Goal: Task Accomplishment & Management: Use online tool/utility

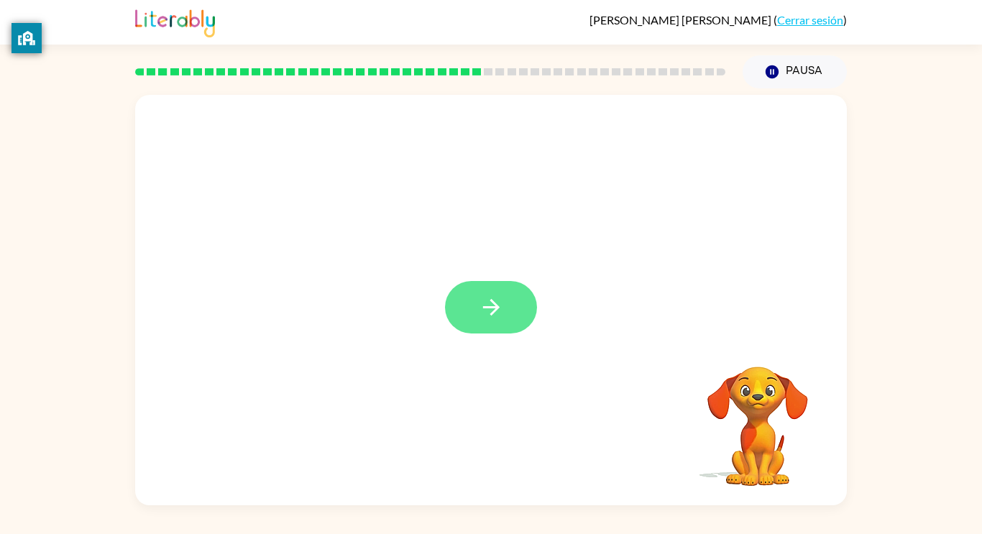
click at [470, 294] on button "button" at bounding box center [491, 307] width 92 height 53
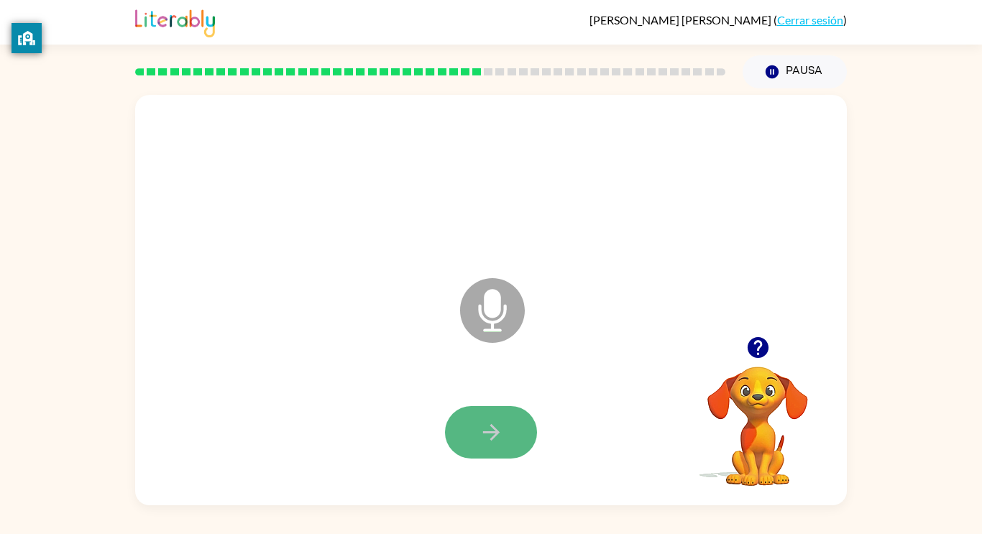
click at [503, 454] on button "button" at bounding box center [491, 432] width 92 height 53
click at [500, 411] on button "button" at bounding box center [491, 432] width 92 height 53
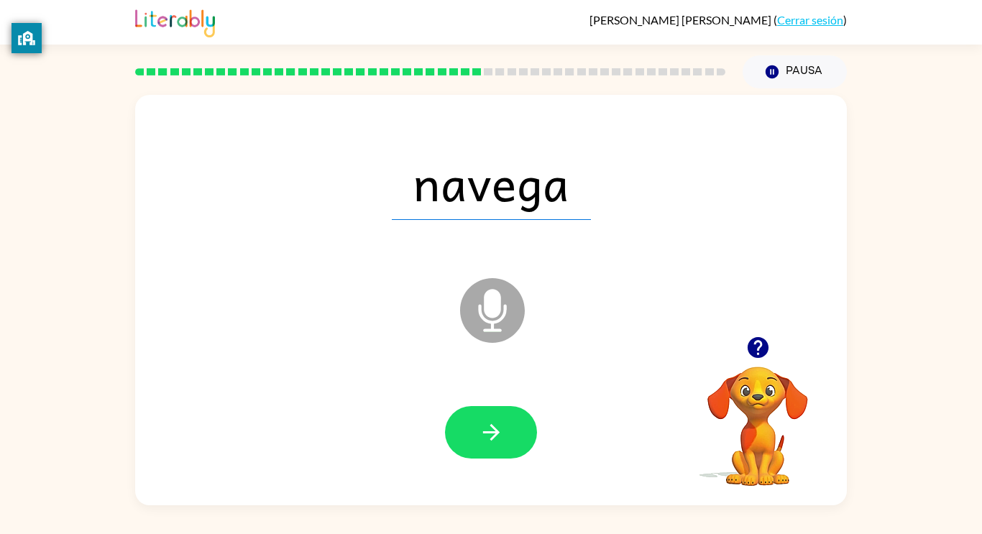
click at [517, 425] on button "button" at bounding box center [491, 432] width 92 height 53
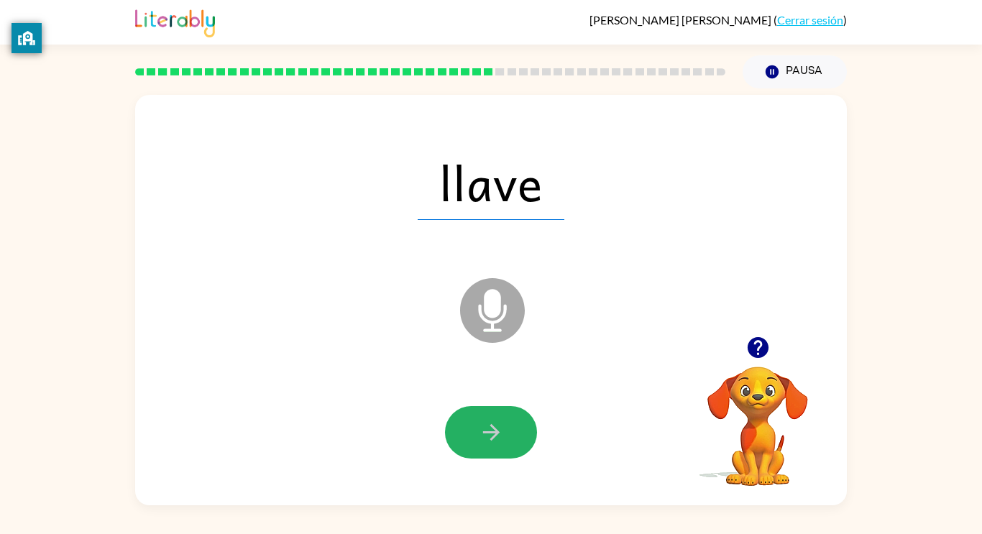
click at [517, 425] on button "button" at bounding box center [491, 432] width 92 height 53
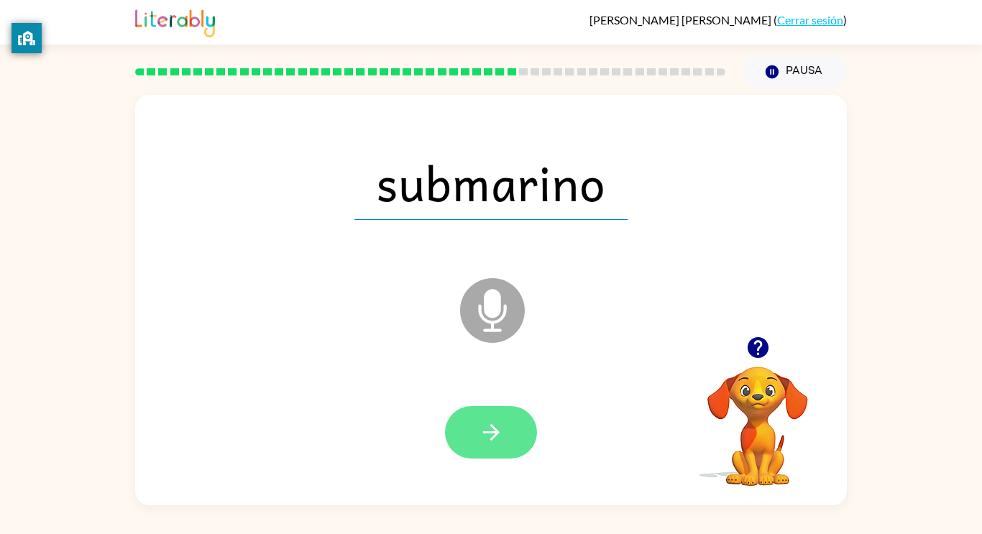
click at [518, 426] on button "button" at bounding box center [491, 432] width 92 height 53
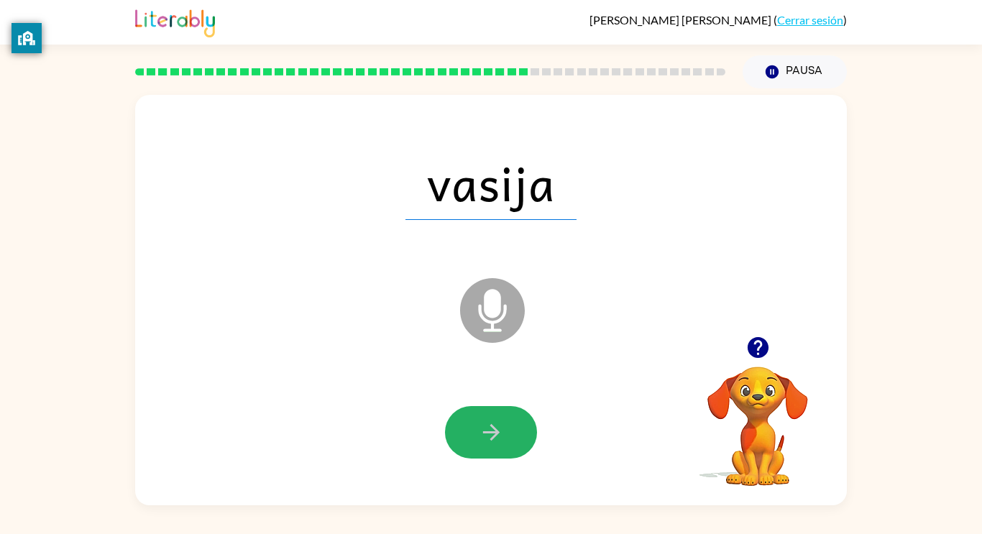
click at [518, 426] on button "button" at bounding box center [491, 432] width 92 height 53
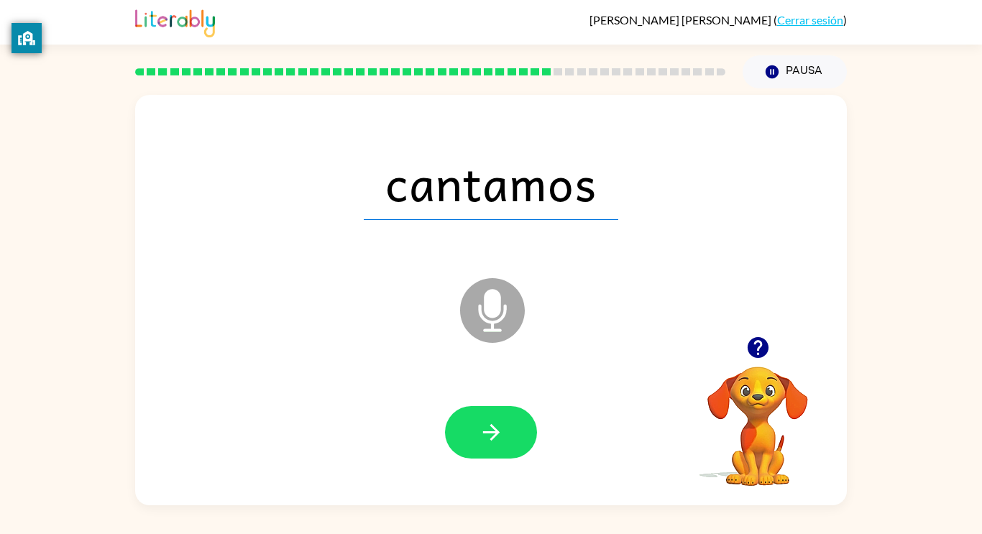
click at [518, 426] on button "button" at bounding box center [491, 432] width 92 height 53
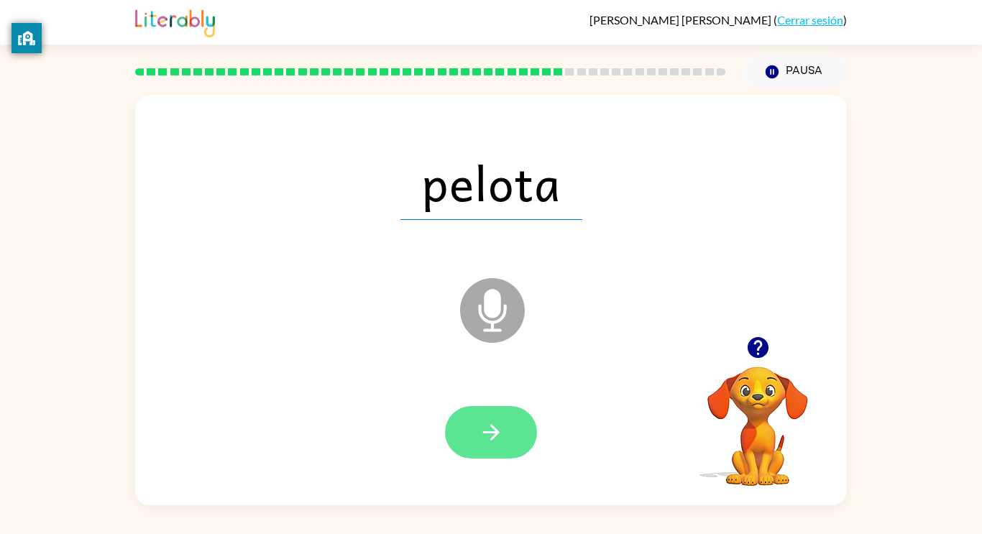
click at [519, 427] on button "button" at bounding box center [491, 432] width 92 height 53
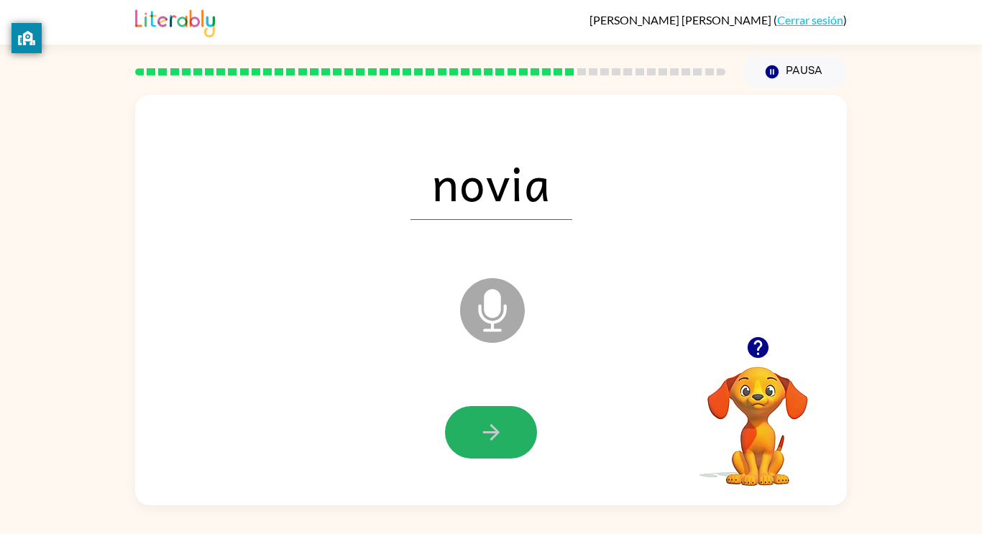
click at [519, 427] on button "button" at bounding box center [491, 432] width 92 height 53
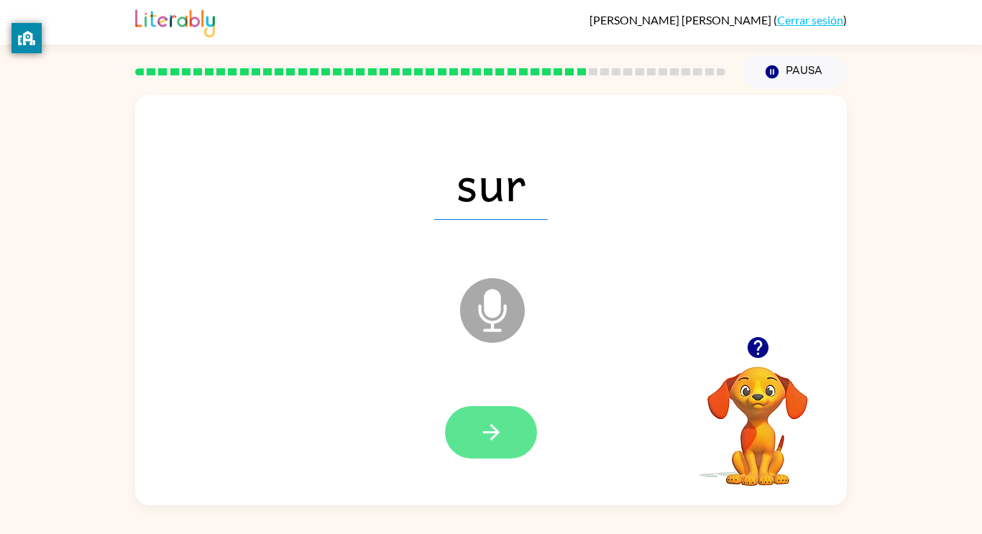
click at [519, 428] on button "button" at bounding box center [491, 432] width 92 height 53
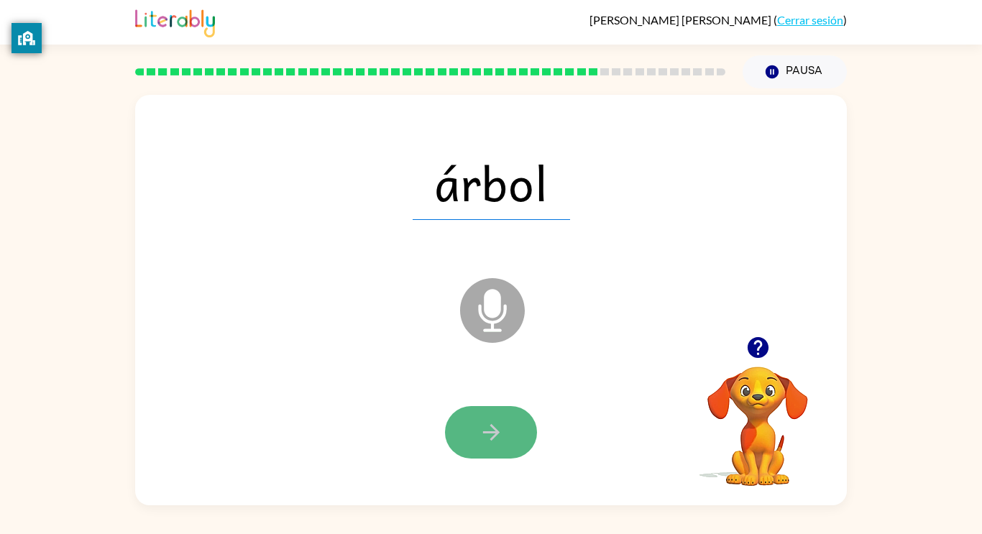
click at [519, 428] on button "button" at bounding box center [491, 432] width 92 height 53
click at [522, 429] on button "button" at bounding box center [491, 432] width 92 height 53
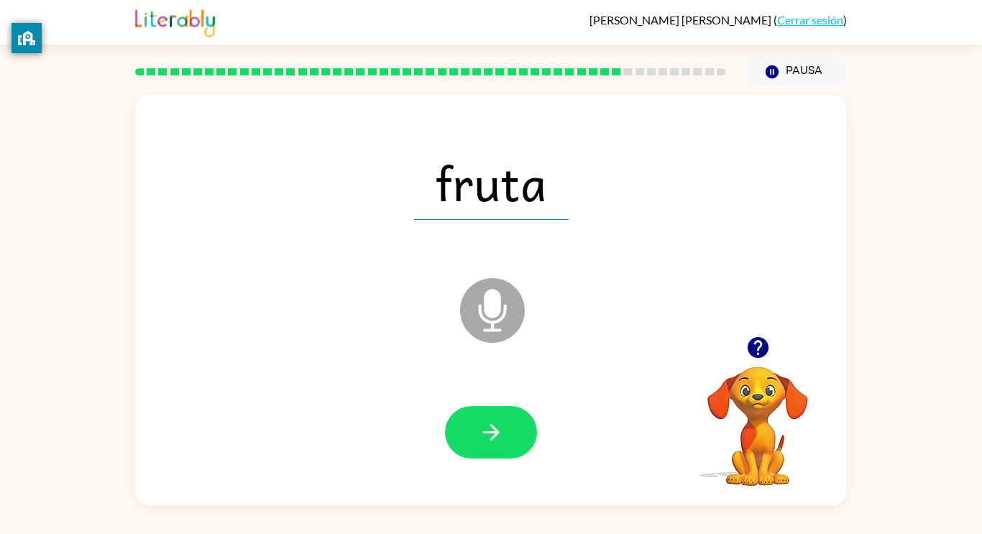
click at [522, 429] on button "button" at bounding box center [491, 432] width 92 height 53
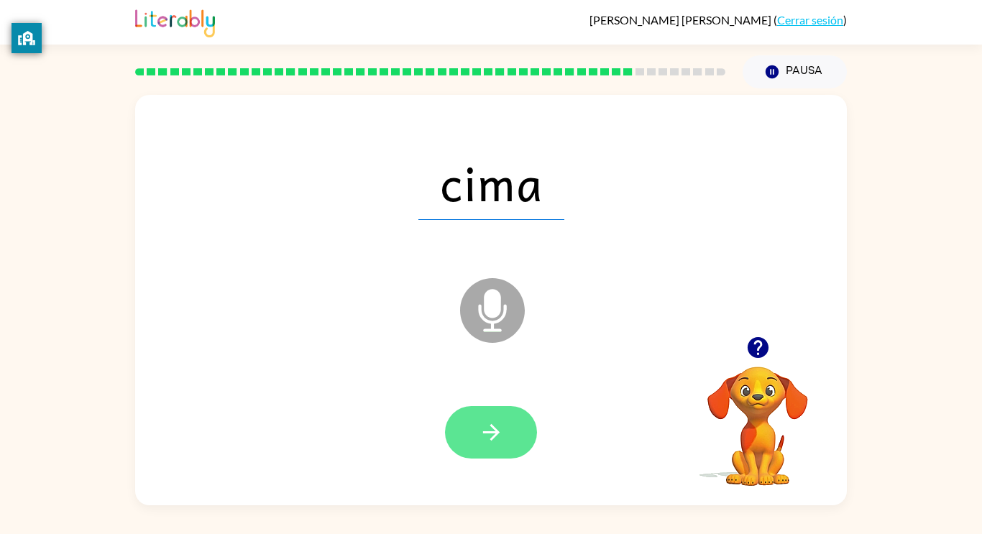
click at [488, 433] on icon "button" at bounding box center [491, 432] width 17 height 17
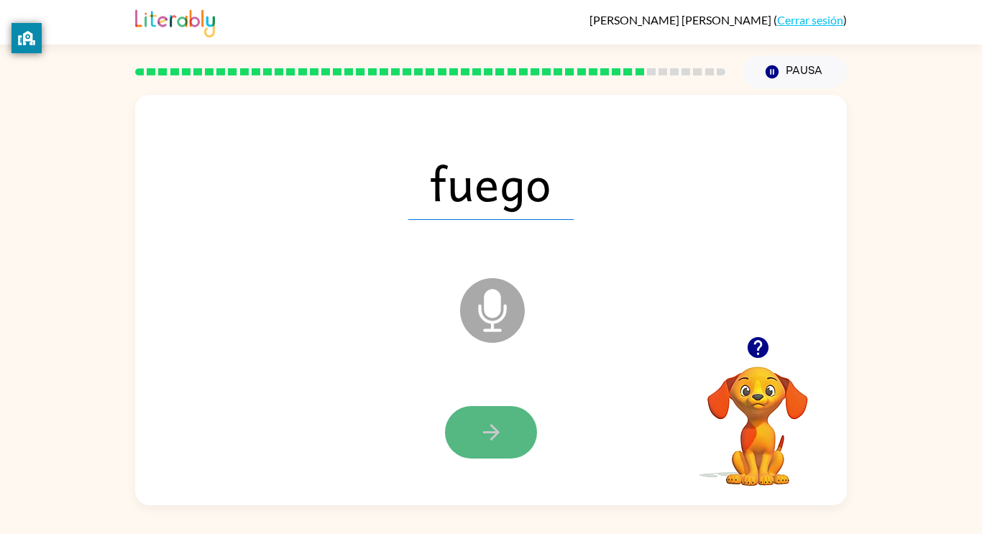
click at [490, 433] on icon "button" at bounding box center [491, 432] width 25 height 25
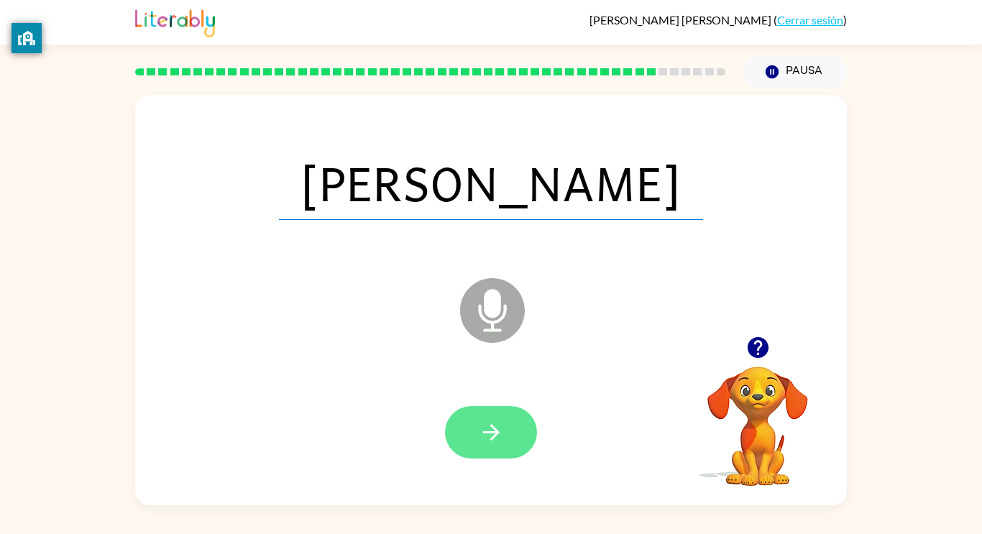
click at [493, 432] on icon "button" at bounding box center [491, 432] width 17 height 17
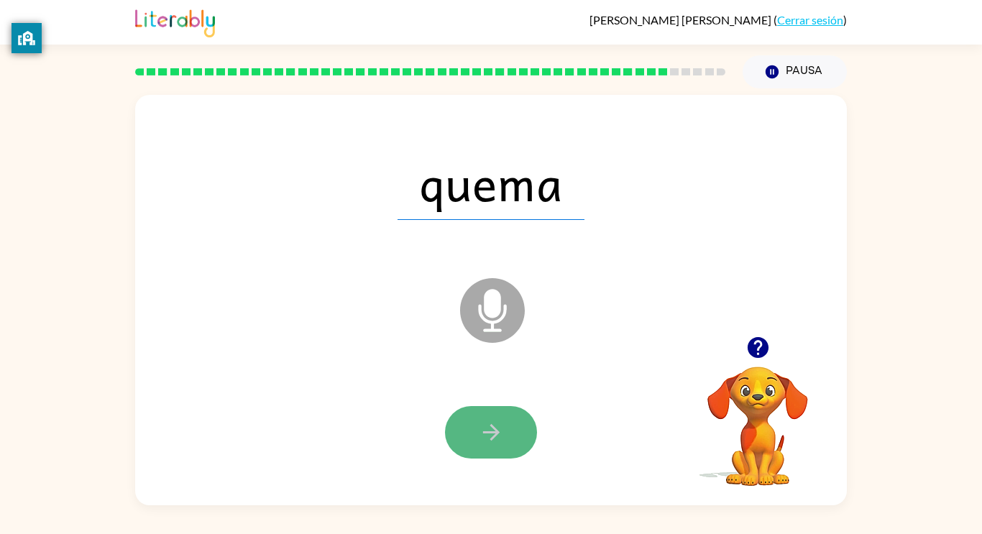
click at [496, 434] on icon "button" at bounding box center [491, 432] width 17 height 17
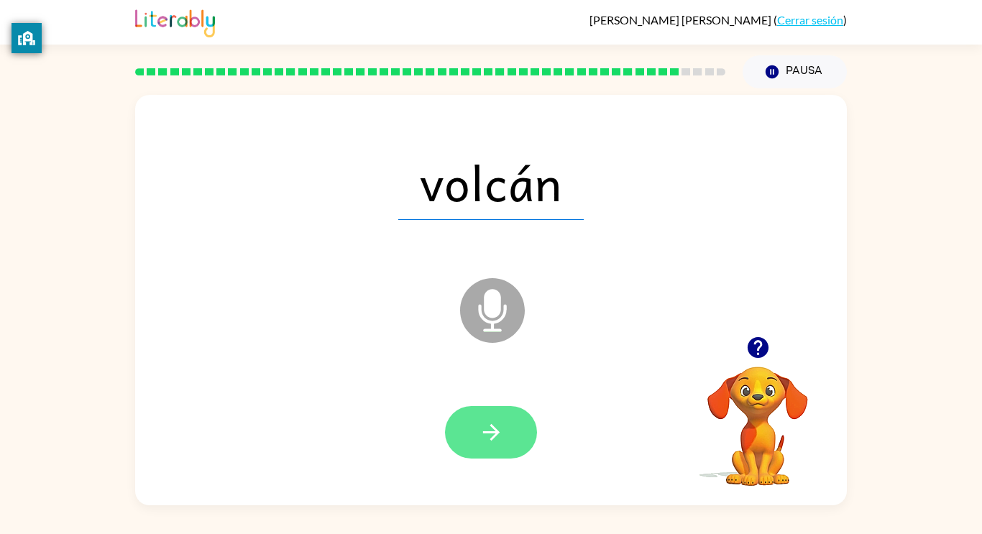
click at [501, 434] on icon "button" at bounding box center [491, 432] width 25 height 25
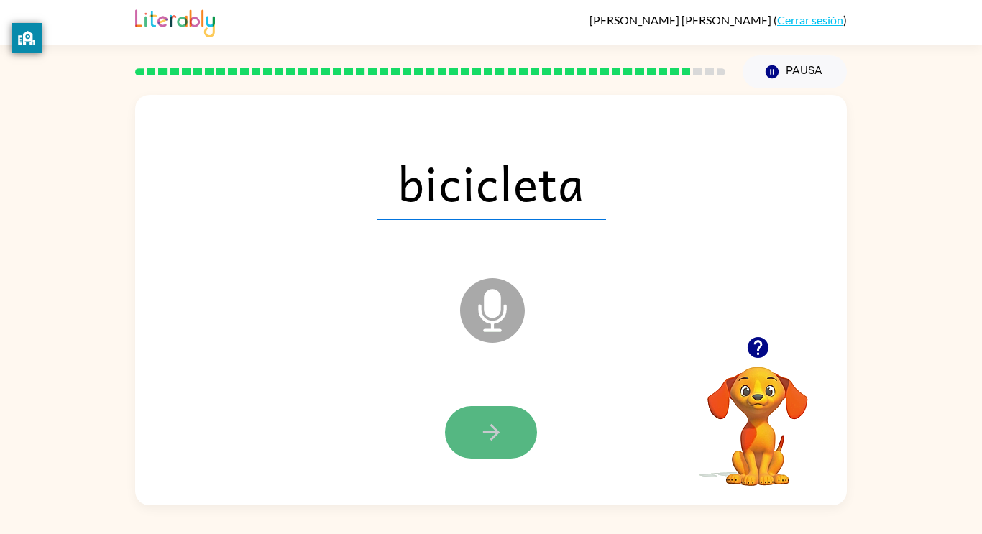
click at [511, 437] on button "button" at bounding box center [491, 432] width 92 height 53
click at [513, 437] on button "button" at bounding box center [491, 432] width 92 height 53
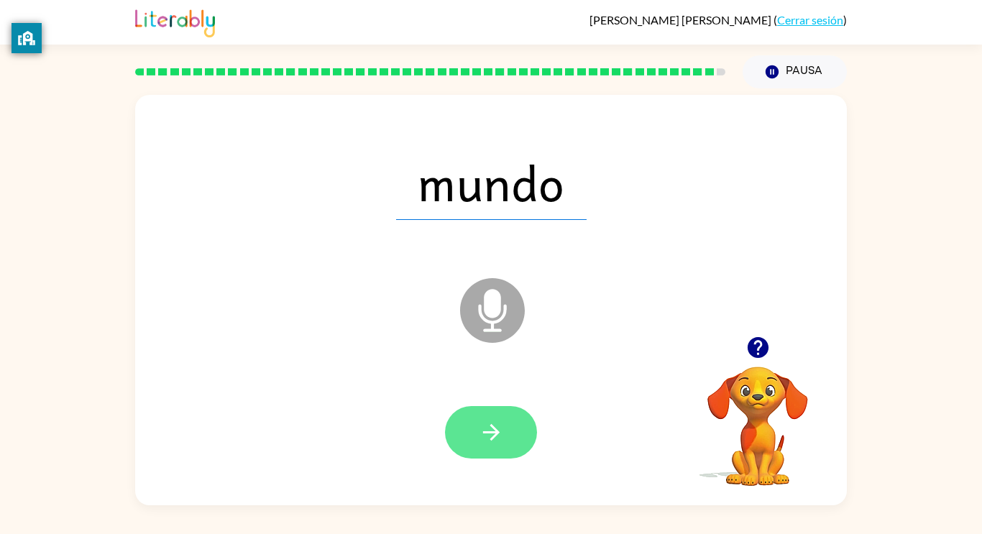
click at [514, 437] on button "button" at bounding box center [491, 432] width 92 height 53
